Goal: Complete application form

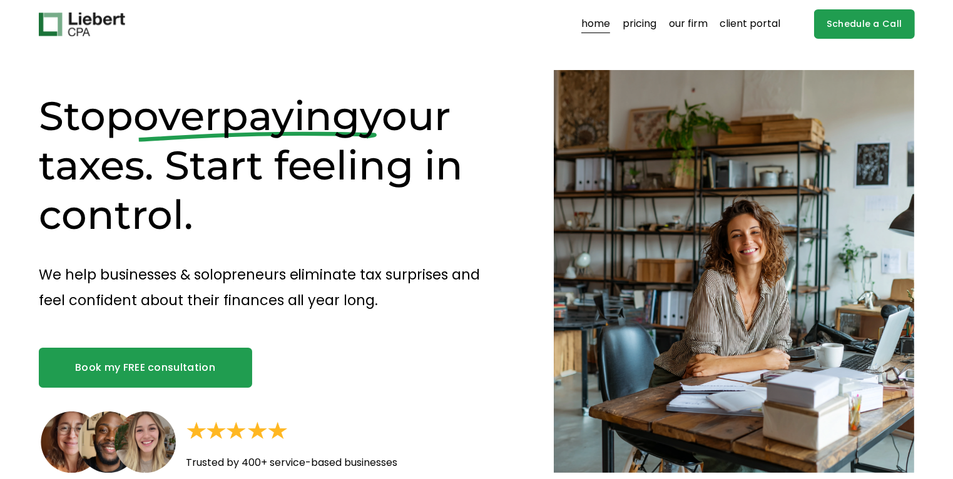
click at [642, 25] on link "pricing" at bounding box center [640, 24] width 34 height 20
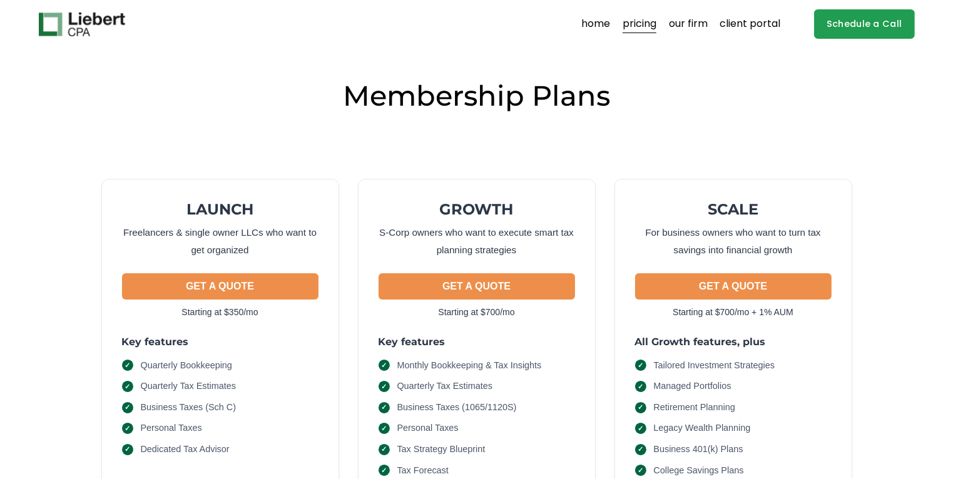
click at [836, 20] on link "Schedule a Call" at bounding box center [864, 23] width 101 height 29
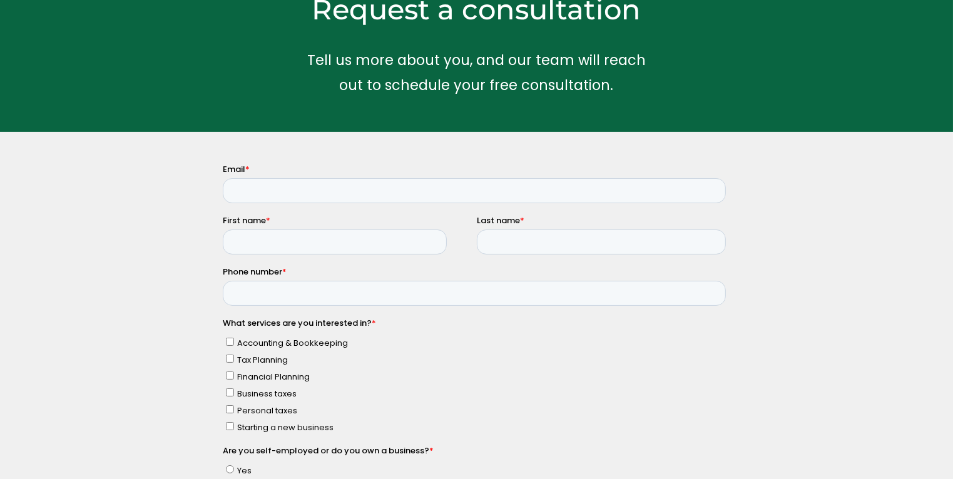
scroll to position [188, 0]
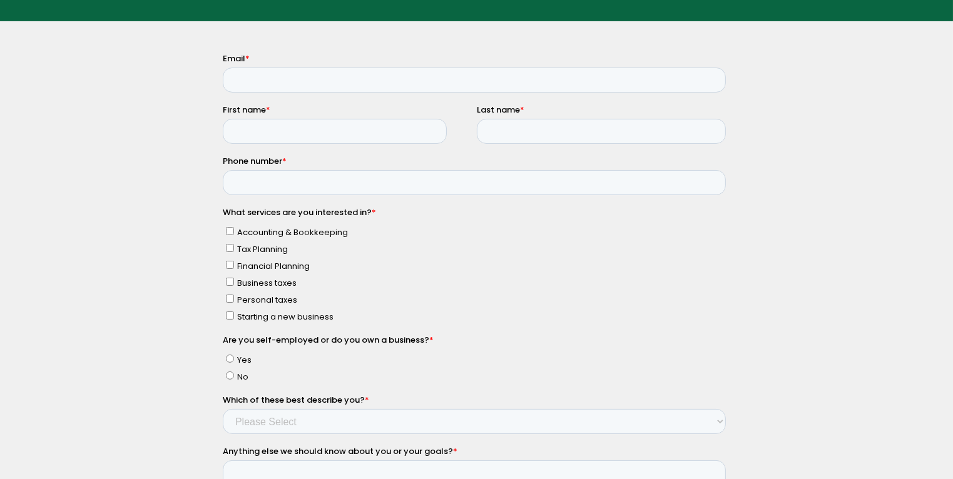
click at [228, 358] on input "Yes" at bounding box center [229, 358] width 8 height 8
radio input "true"
click at [237, 79] on input "Email *" at bounding box center [473, 79] width 503 height 25
type input "egomender@gmail.com"
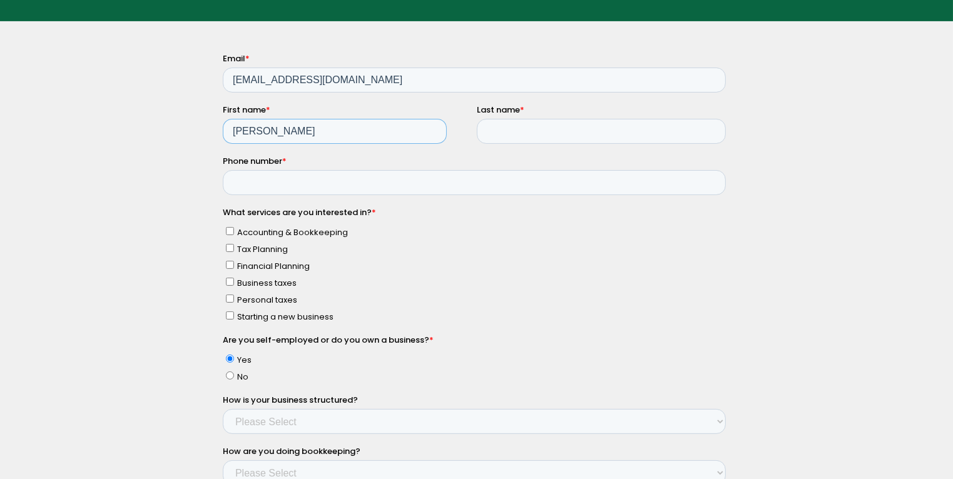
type input "Marlene"
type input "Goodfriend"
click at [231, 298] on input "Personal taxes" at bounding box center [229, 298] width 8 height 8
checkbox input "true"
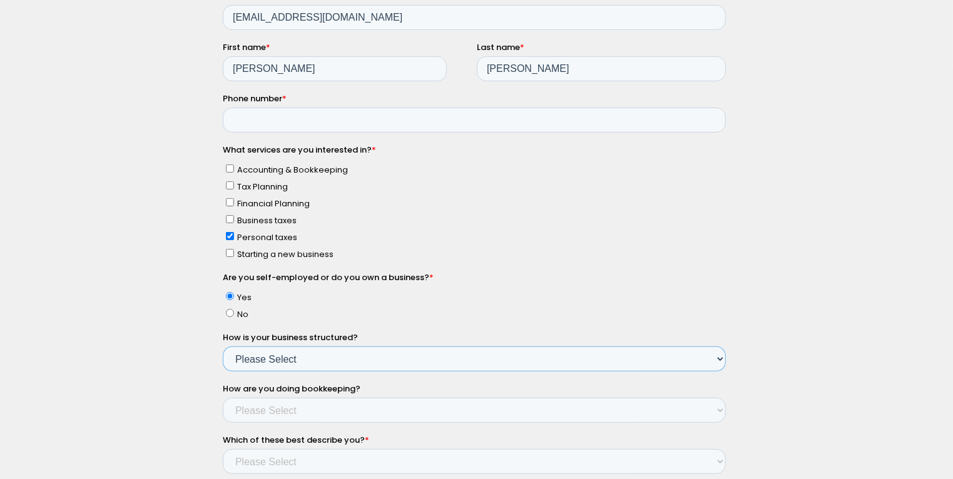
click at [294, 362] on select "Please Select Single Member LLC Multi Member LLC S Corporation C Corporation Pa…" at bounding box center [473, 359] width 503 height 25
select select "Yes - Sole Proprietorship"
click at [222, 357] on select "Please Select Single Member LLC Multi Member LLC S Corporation C Corporation Pa…" at bounding box center [473, 359] width 503 height 25
click at [306, 414] on select "Please Select Not doing any bookkeeping Myself - Spreadsheets Myself - Bookkeep…" at bounding box center [473, 410] width 503 height 25
select select "Not doing any bookkeeping"
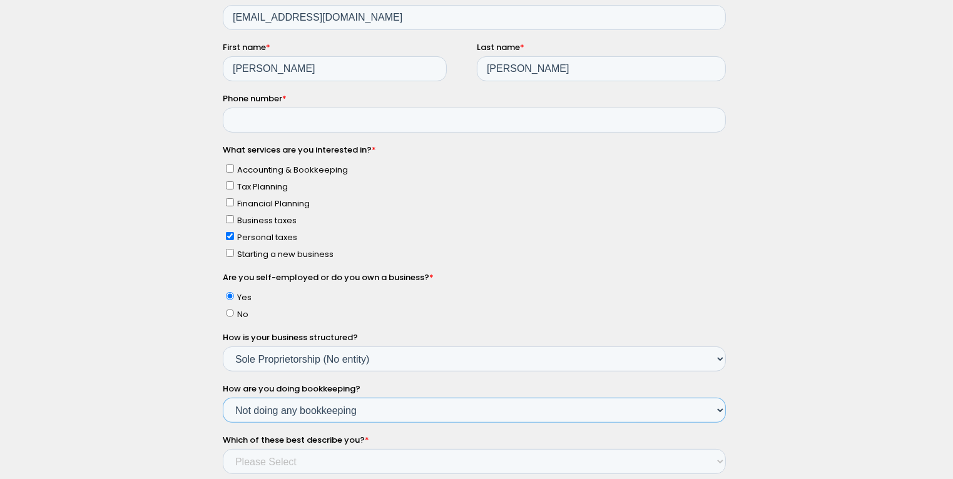
click at [222, 408] on select "Please Select Not doing any bookkeeping Myself - Spreadsheets Myself - Bookkeep…" at bounding box center [473, 410] width 503 height 25
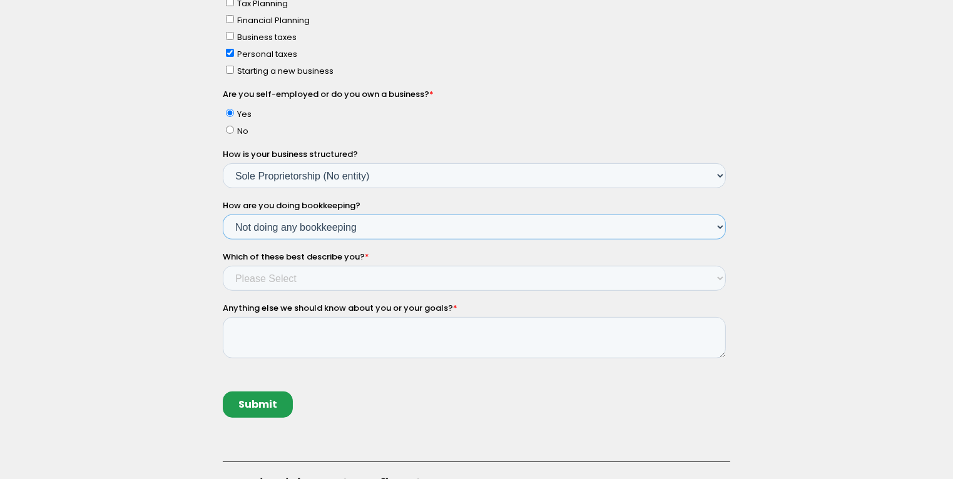
scroll to position [438, 0]
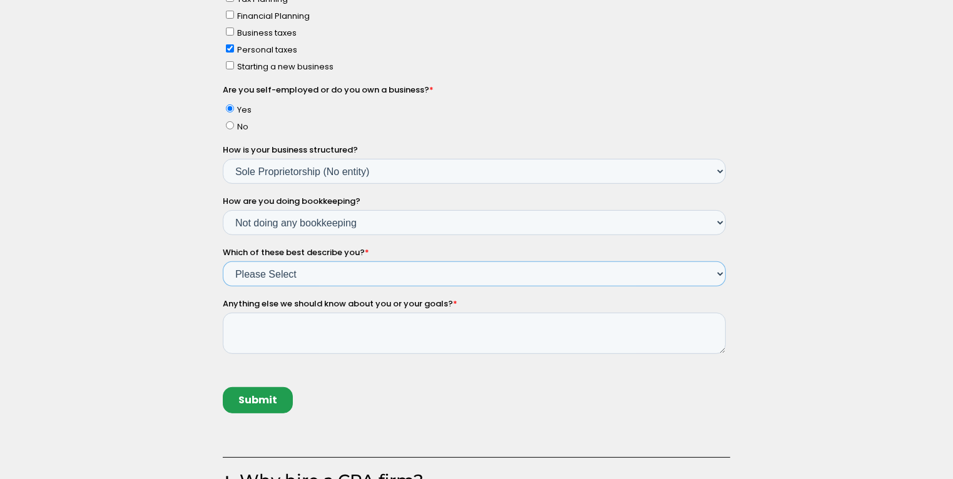
click at [252, 273] on select "Please Select Income < $100k Income between $100k-$250k Income between $250k-$5…" at bounding box center [473, 274] width 503 height 25
select select "Income < $100k"
click at [222, 287] on select "Please Select Income < $100k Income between $100k-$250k Income between $250k-$5…" at bounding box center [473, 274] width 503 height 25
click at [245, 403] on input "Submit" at bounding box center [257, 400] width 70 height 26
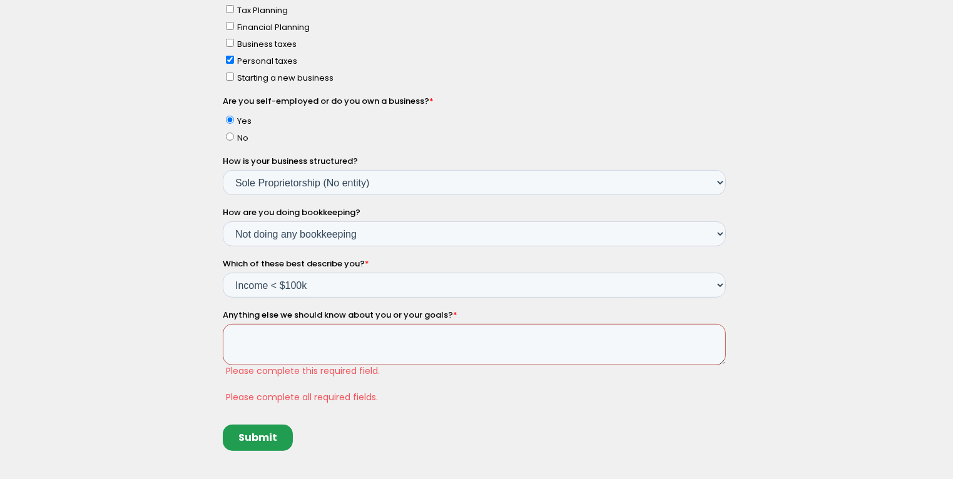
click at [270, 346] on textarea "Anything else we should know about you or your goals? *" at bounding box center [473, 344] width 503 height 41
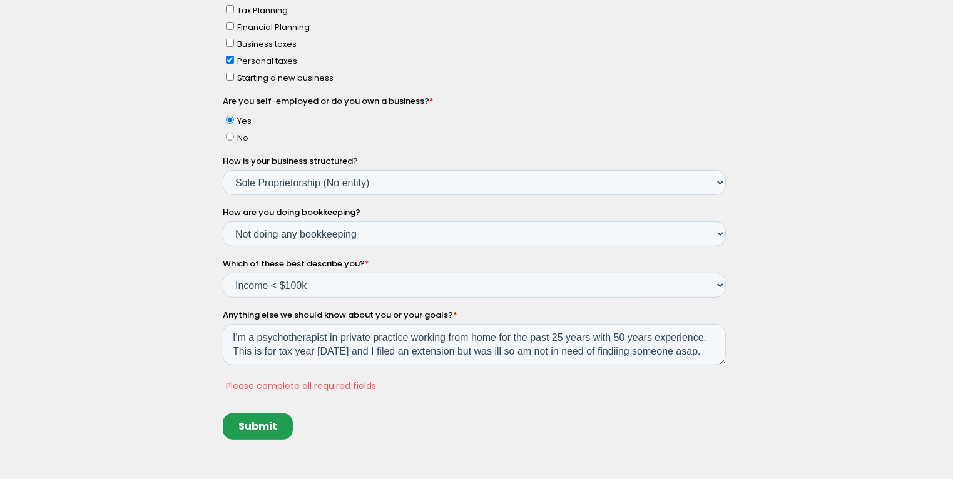
drag, startPoint x: 598, startPoint y: 352, endPoint x: 587, endPoint y: 409, distance: 57.9
click at [587, 409] on div "Submit" at bounding box center [476, 427] width 508 height 48
click at [608, 354] on textarea "I'm a psychotherapist in private practice working from home for the past 25 yea…" at bounding box center [473, 344] width 503 height 41
drag, startPoint x: 586, startPoint y: 352, endPoint x: 658, endPoint y: 352, distance: 72.0
click at [658, 352] on textarea "I'm a psychotherapist in private practice working from home for the past 25 yea…" at bounding box center [473, 344] width 503 height 41
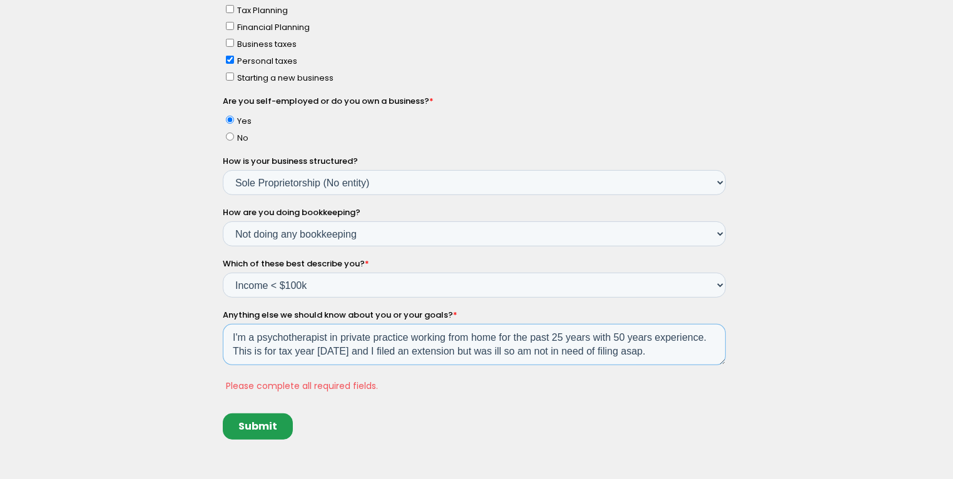
click at [640, 353] on textarea "I'm a psychotherapist in private practice working from home for the past 25 yea…" at bounding box center [473, 344] width 503 height 41
type textarea "I'm a psychotherapist in private practice working from home for the past 25 yea…"
click at [246, 428] on input "Submit" at bounding box center [257, 427] width 70 height 26
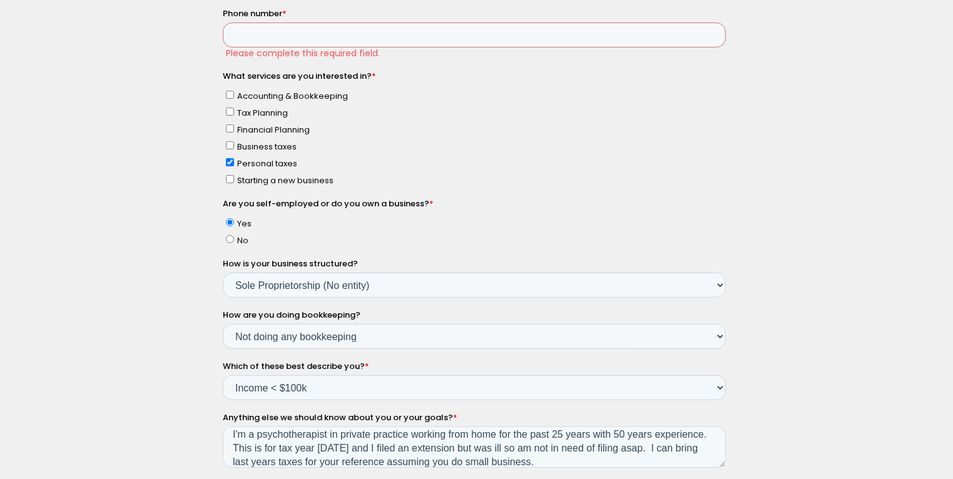
scroll to position [250, 0]
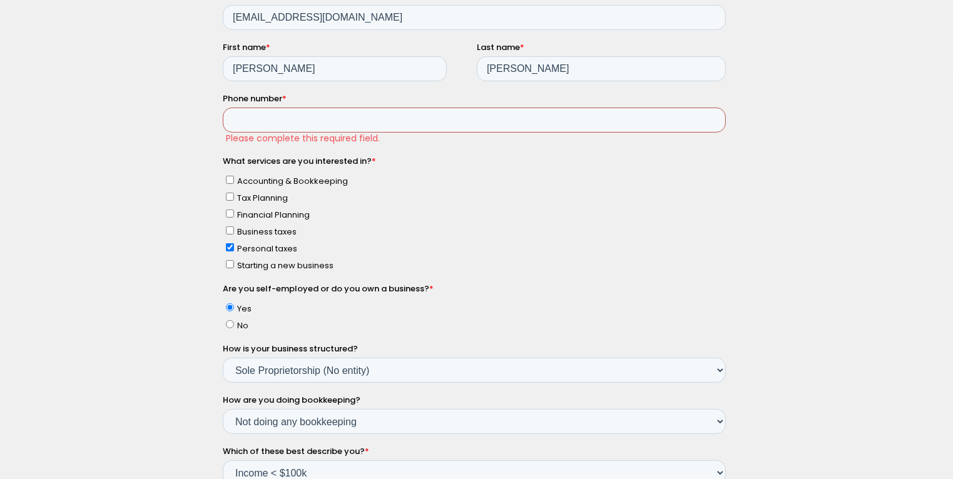
click at [282, 123] on input "Phone number *" at bounding box center [473, 120] width 503 height 25
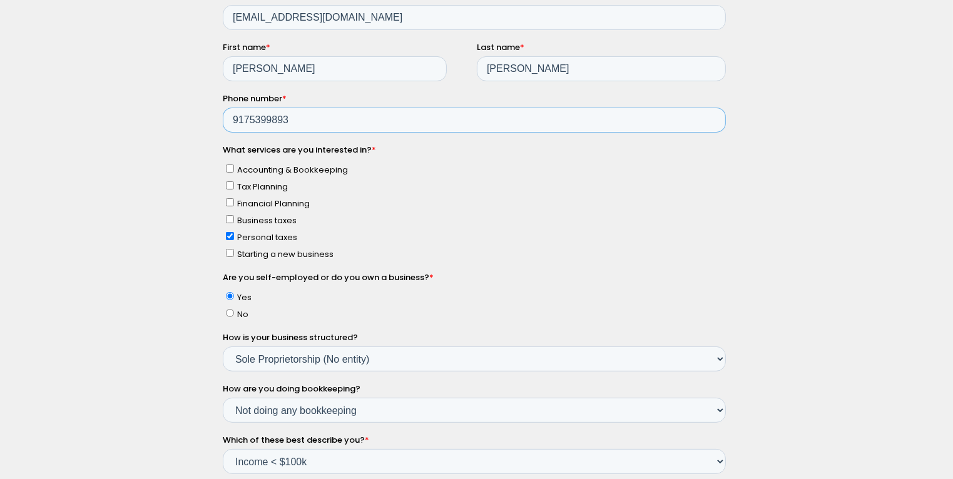
click at [247, 122] on input "9175399893" at bounding box center [473, 120] width 503 height 25
click at [266, 119] on input "917-5399893" at bounding box center [473, 120] width 503 height 25
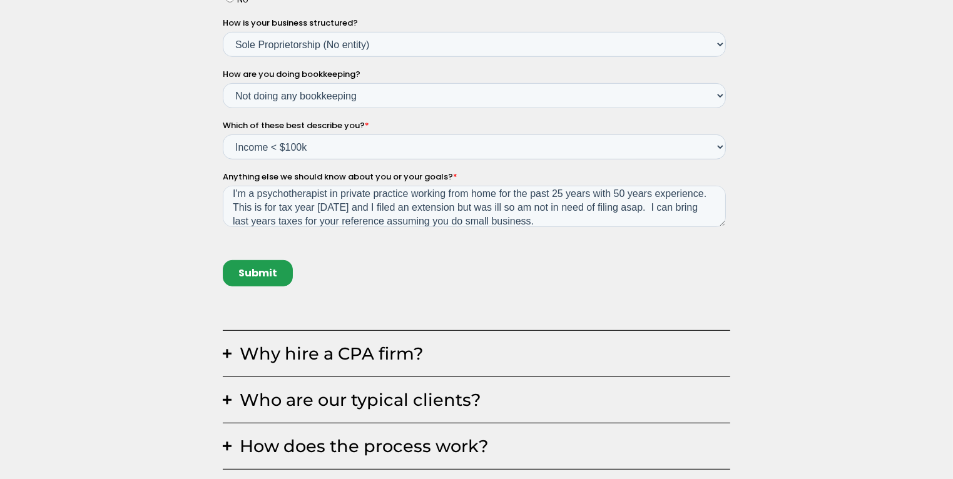
scroll to position [626, 0]
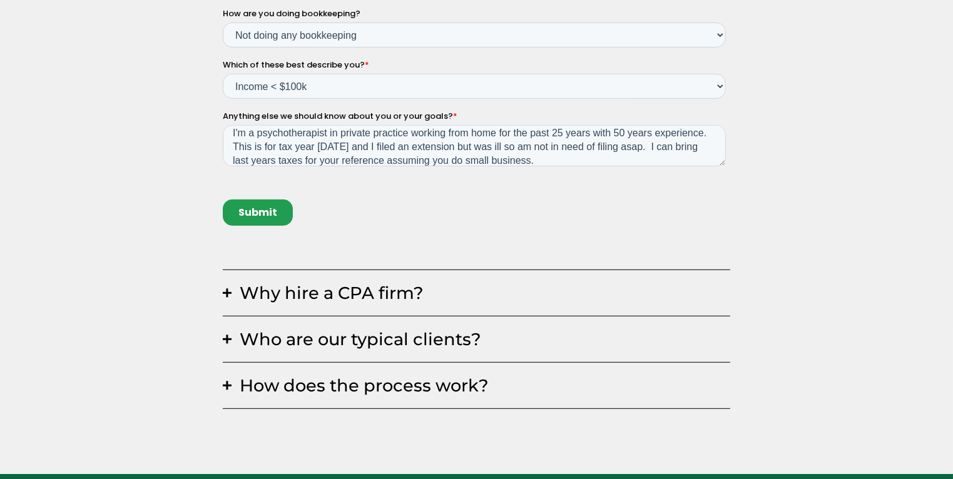
type input "917-539-9893"
click at [242, 214] on input "Submit" at bounding box center [257, 213] width 70 height 26
